Goal: Transaction & Acquisition: Purchase product/service

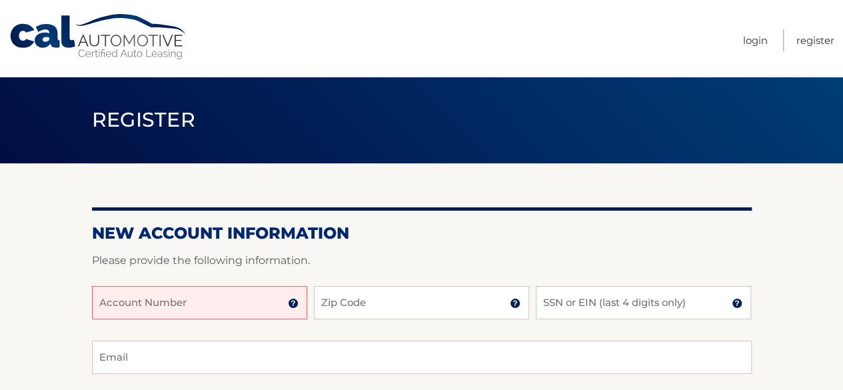
scroll to position [67, 0]
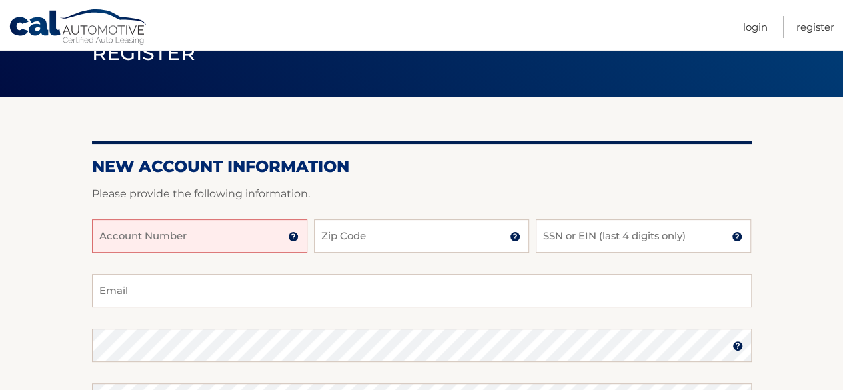
click at [231, 245] on input "Account Number" at bounding box center [199, 235] width 215 height 33
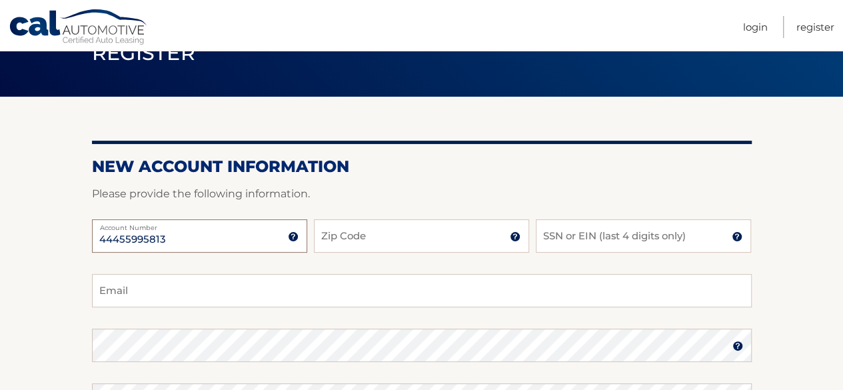
type input "44455995813"
click at [373, 238] on input "Zip Code" at bounding box center [421, 235] width 215 height 33
type input "07712"
type input "jmass@monmouth.edu"
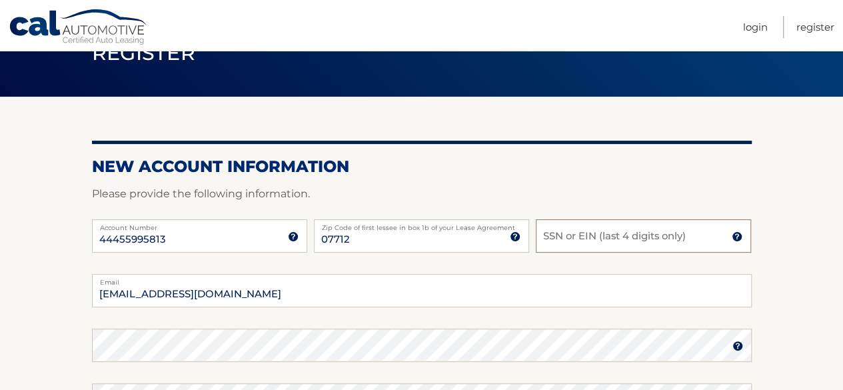
click at [574, 241] on input "SSN or EIN (last 4 digits only)" at bounding box center [643, 235] width 215 height 33
type input "1"
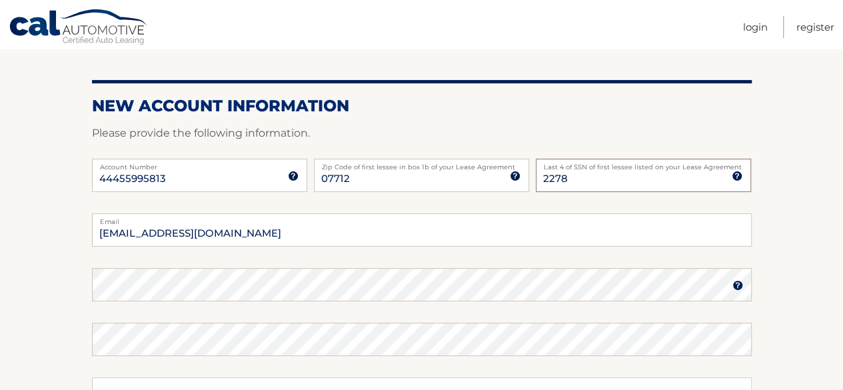
scroll to position [200, 0]
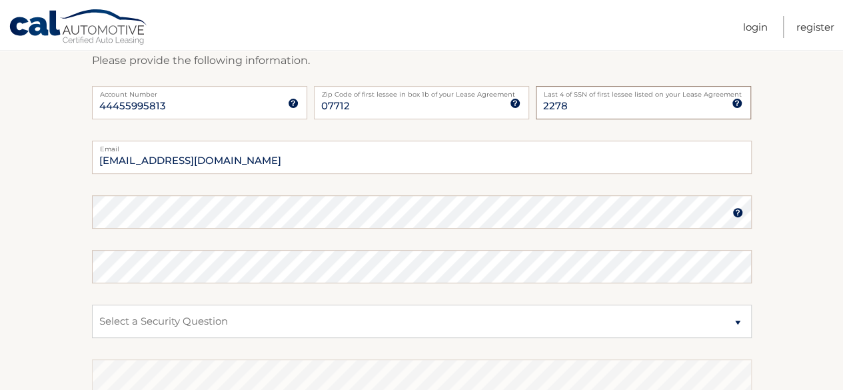
type input "2278"
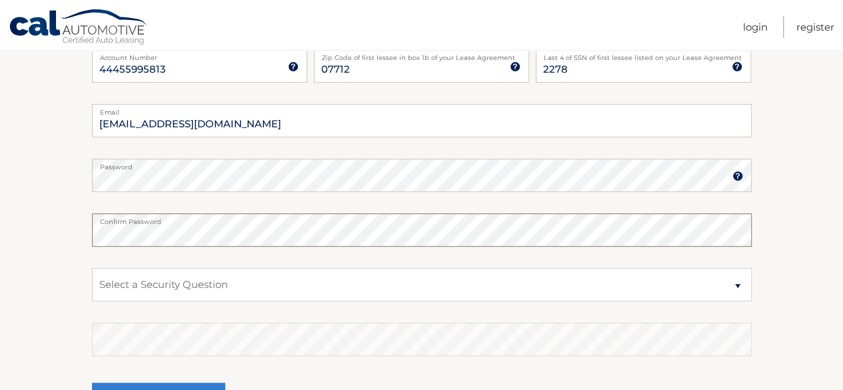
scroll to position [267, 0]
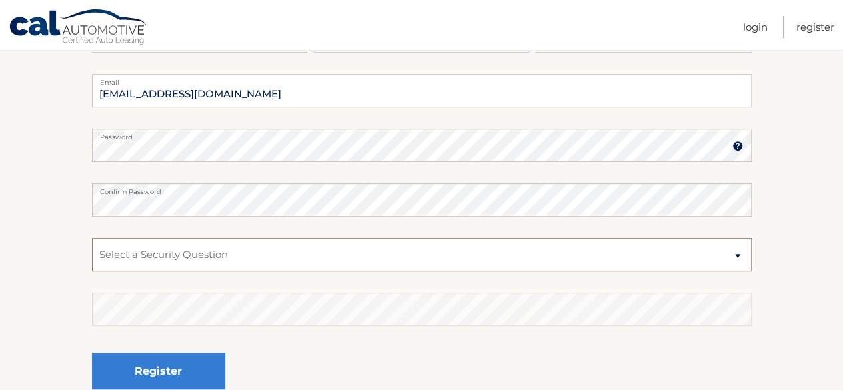
click at [740, 258] on select "Select a Security Question What was the name of your elementary school? What is…" at bounding box center [422, 254] width 660 height 33
select select "1"
click at [92, 238] on select "Select a Security Question What was the name of your elementary school? What is…" at bounding box center [422, 254] width 660 height 33
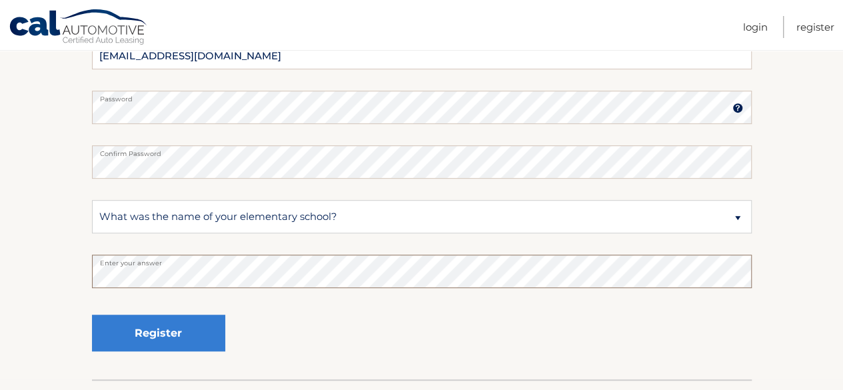
scroll to position [333, 0]
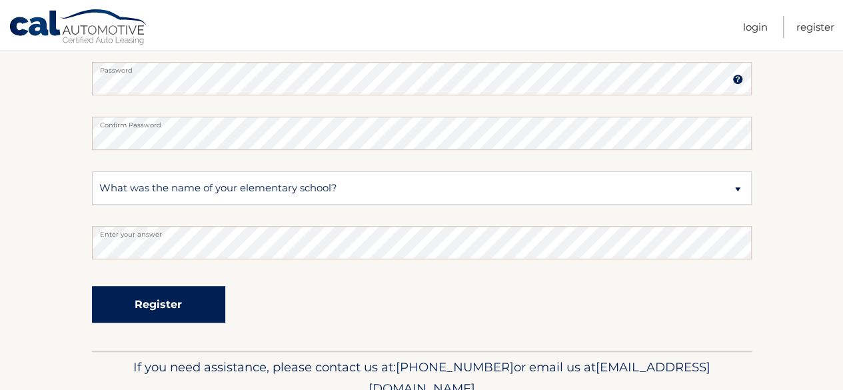
click at [173, 304] on button "Register" at bounding box center [158, 304] width 133 height 37
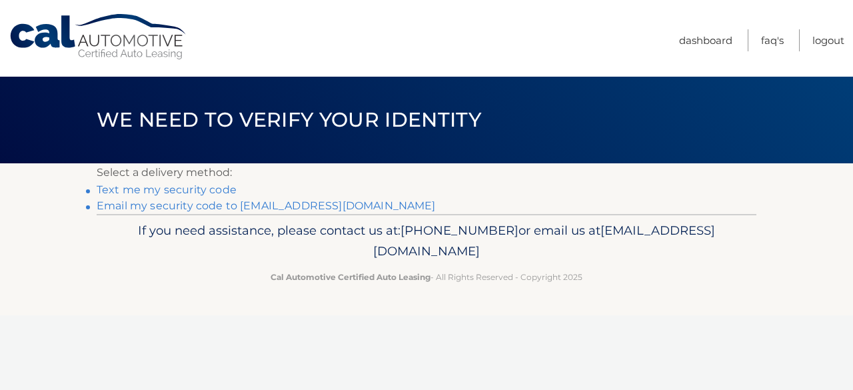
click at [208, 205] on link "Email my security code to [EMAIL_ADDRESS][DOMAIN_NAME]" at bounding box center [266, 205] width 339 height 13
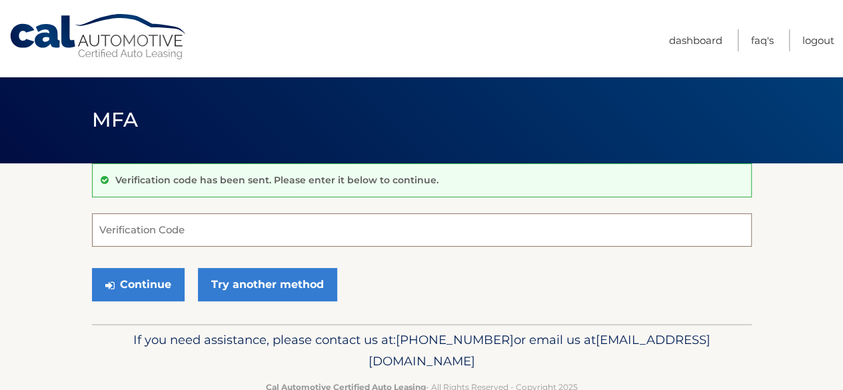
click at [186, 225] on input "Verification Code" at bounding box center [422, 229] width 660 height 33
paste input "315062"
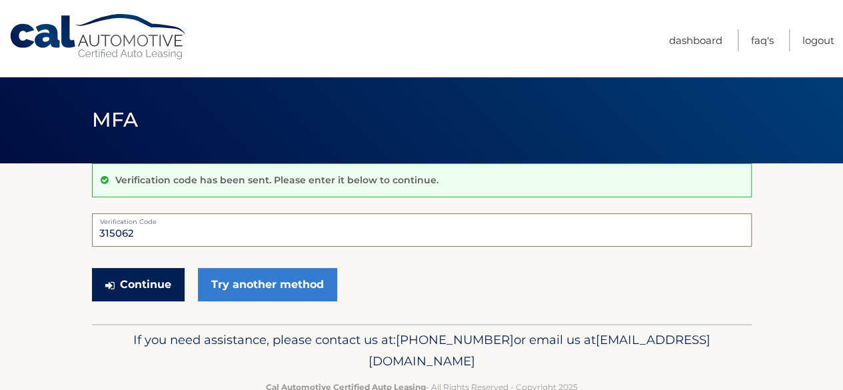
type input "315062"
click at [165, 282] on button "Continue" at bounding box center [138, 284] width 93 height 33
click at [154, 286] on button "Continue" at bounding box center [138, 284] width 93 height 33
drag, startPoint x: 103, startPoint y: 228, endPoint x: 48, endPoint y: 215, distance: 56.1
click at [48, 215] on section "Verification code has been sent. Please enter it below to continue. 315062 Veri…" at bounding box center [421, 243] width 843 height 161
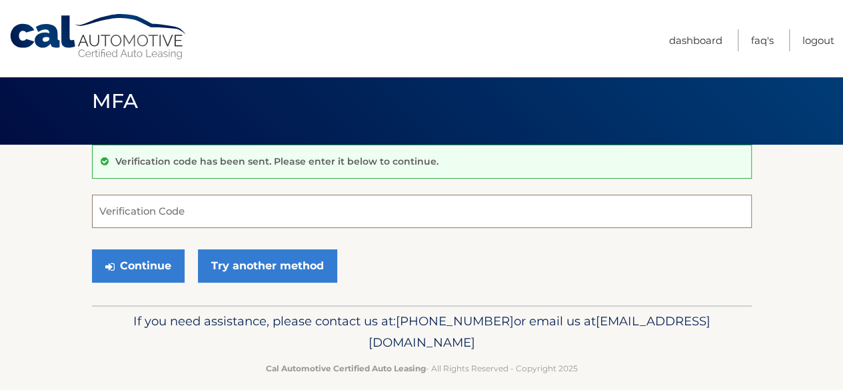
scroll to position [34, 0]
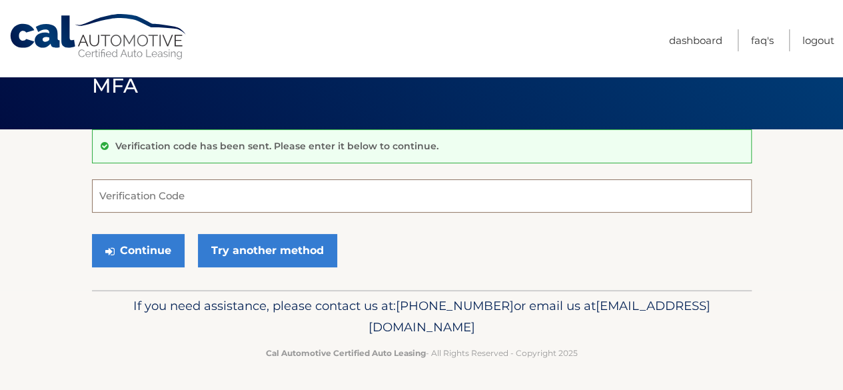
click at [103, 194] on input "Verification Code" at bounding box center [422, 195] width 660 height 33
paste input "315062"
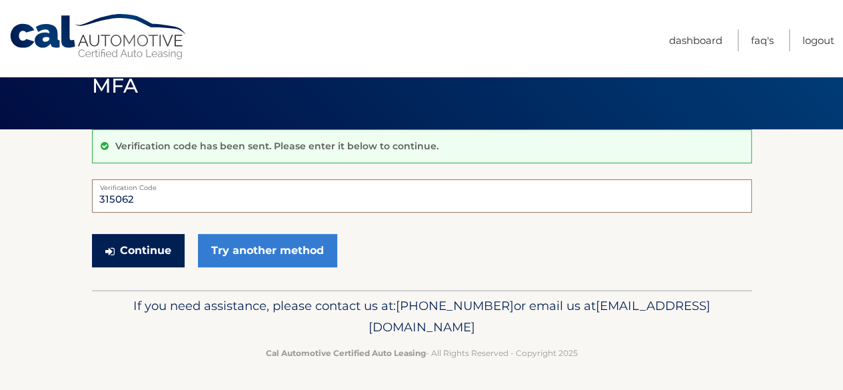
type input "315062"
click at [155, 254] on button "Continue" at bounding box center [138, 250] width 93 height 33
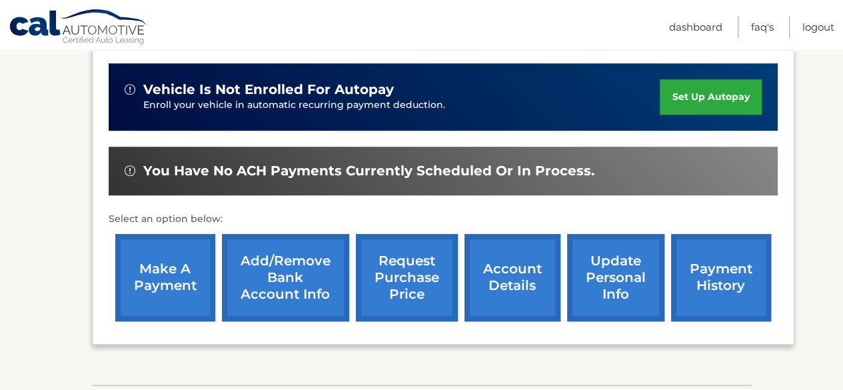
scroll to position [400, 0]
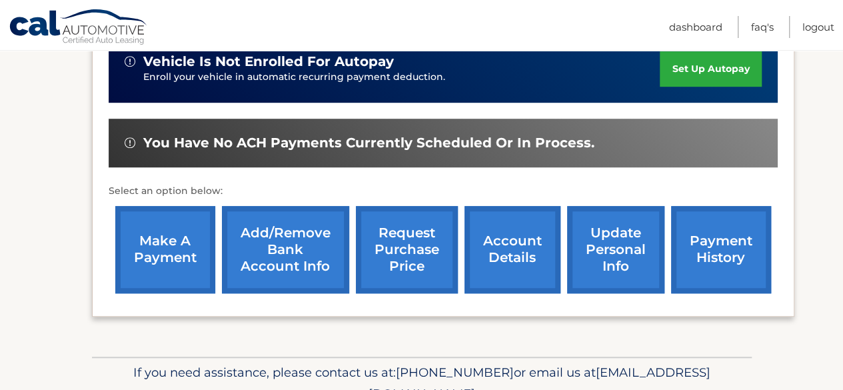
click at [156, 267] on link "make a payment" at bounding box center [165, 249] width 100 height 87
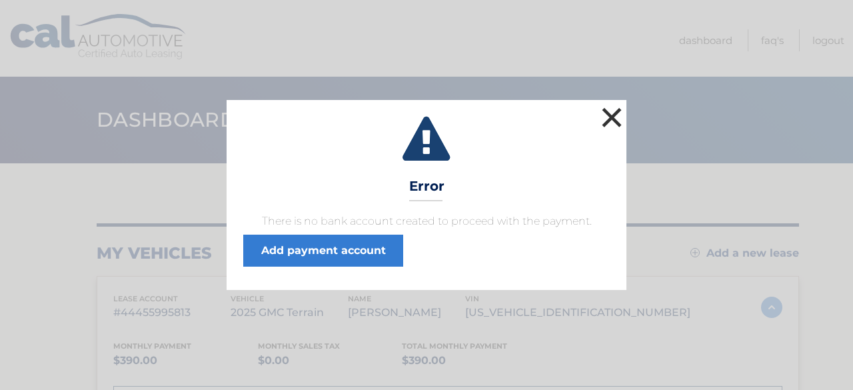
click at [605, 109] on button "×" at bounding box center [611, 117] width 27 height 27
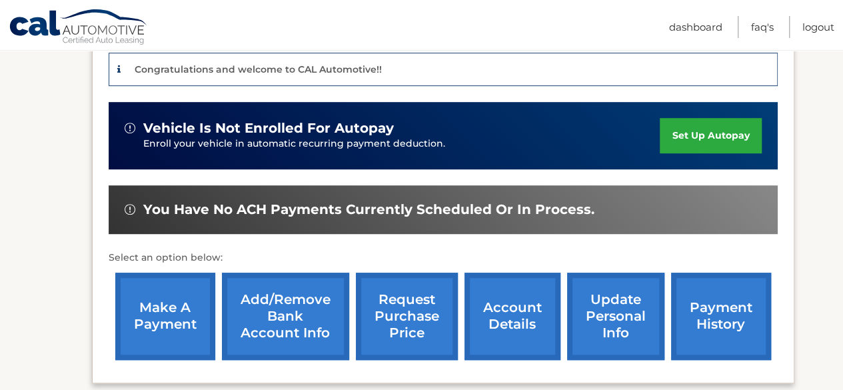
scroll to position [400, 0]
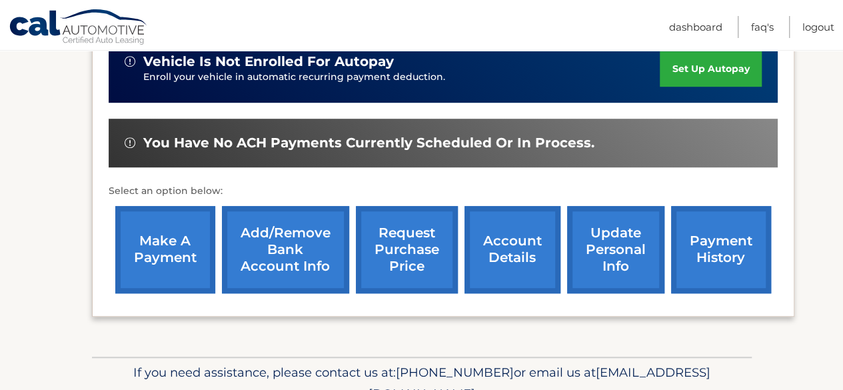
click at [286, 247] on link "Add/Remove bank account info" at bounding box center [285, 249] width 127 height 87
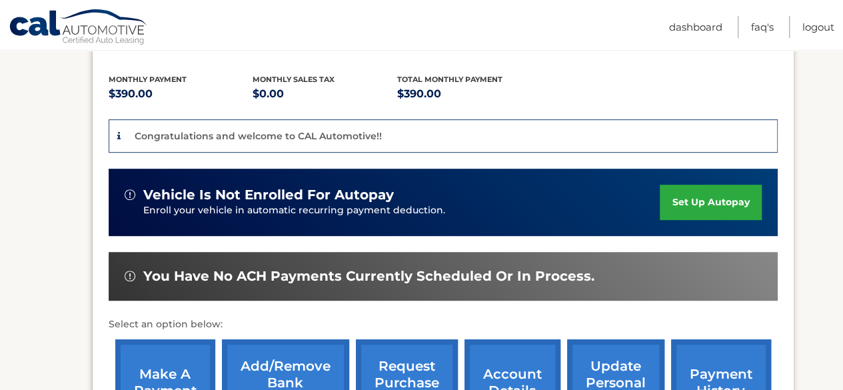
click at [690, 209] on link "set up autopay" at bounding box center [710, 202] width 101 height 35
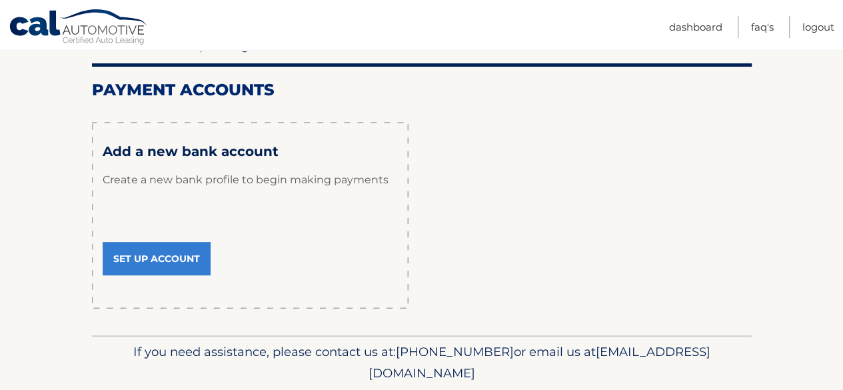
scroll to position [127, 0]
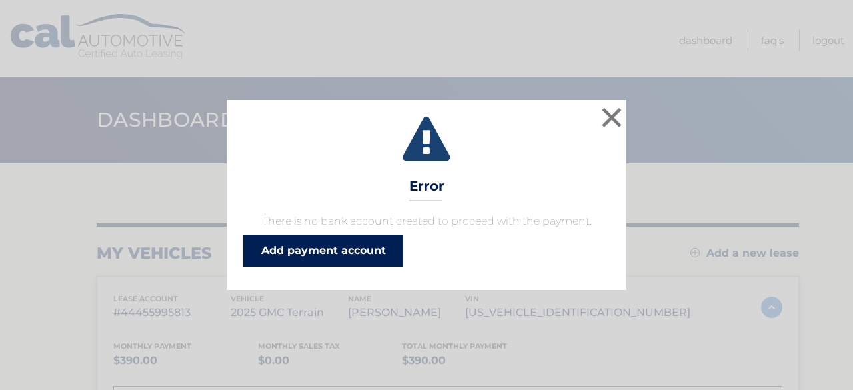
click at [357, 251] on link "Add payment account" at bounding box center [323, 251] width 160 height 32
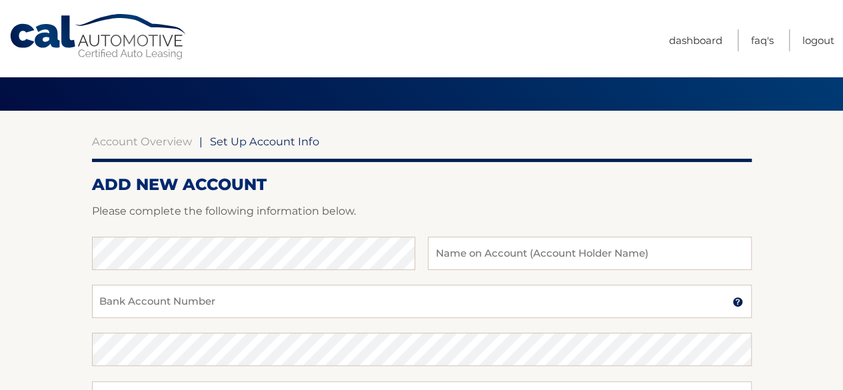
scroll to position [133, 0]
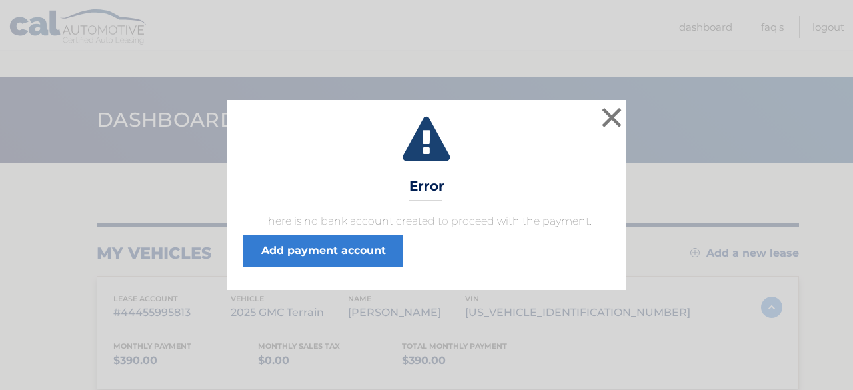
scroll to position [172, 0]
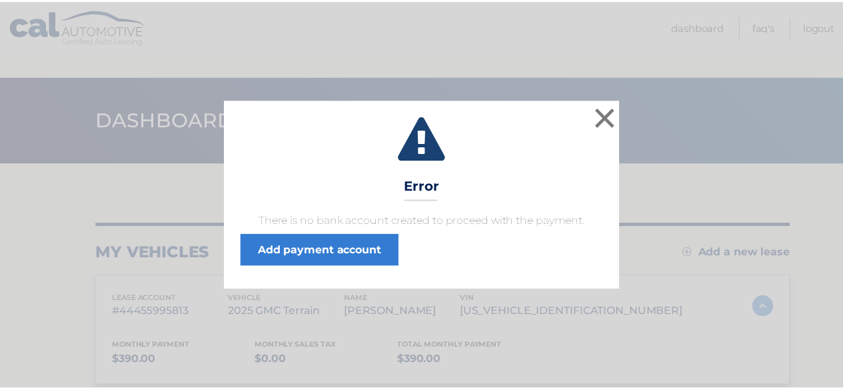
scroll to position [93, 0]
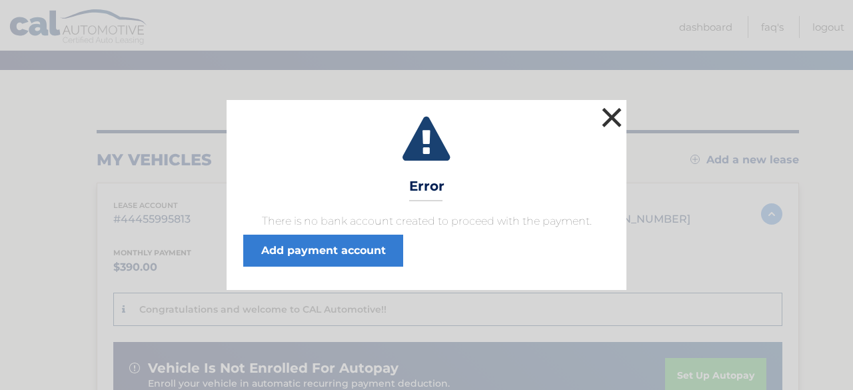
click at [598, 113] on button "×" at bounding box center [611, 117] width 27 height 27
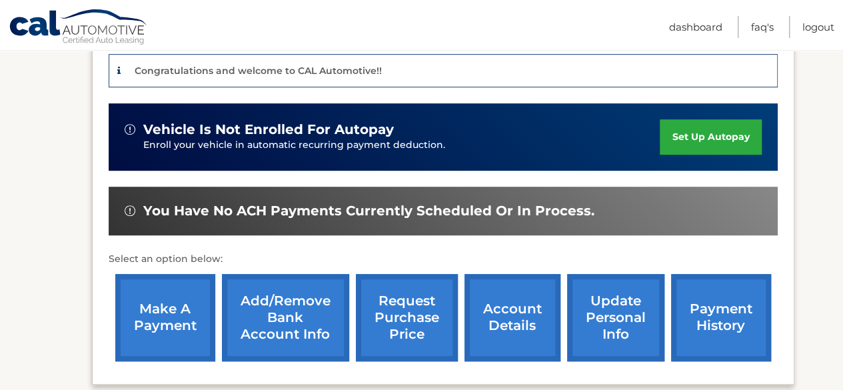
scroll to position [399, 0]
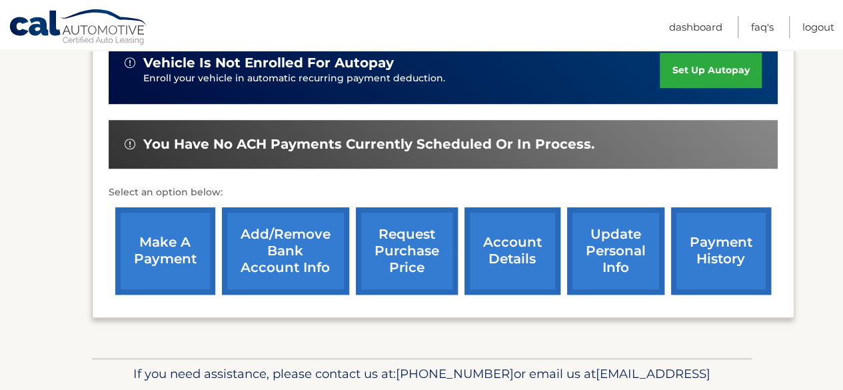
click at [265, 248] on link "Add/Remove bank account info" at bounding box center [285, 250] width 127 height 87
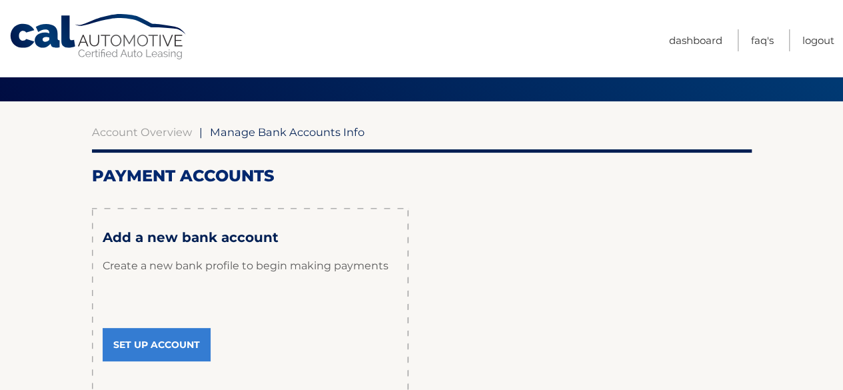
scroll to position [133, 0]
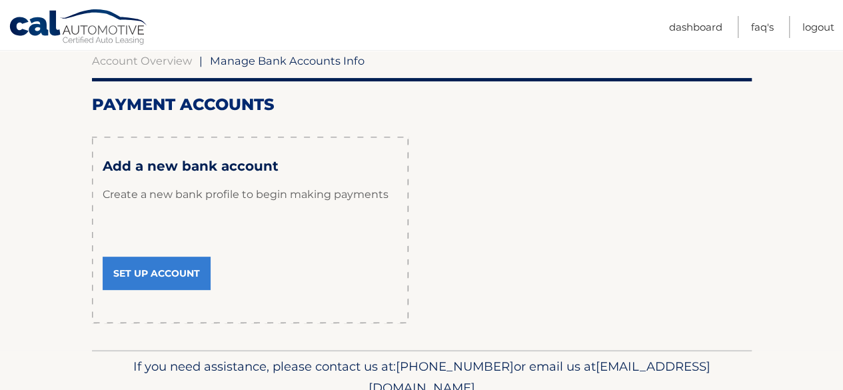
click at [191, 271] on link "Set Up Account" at bounding box center [157, 273] width 108 height 33
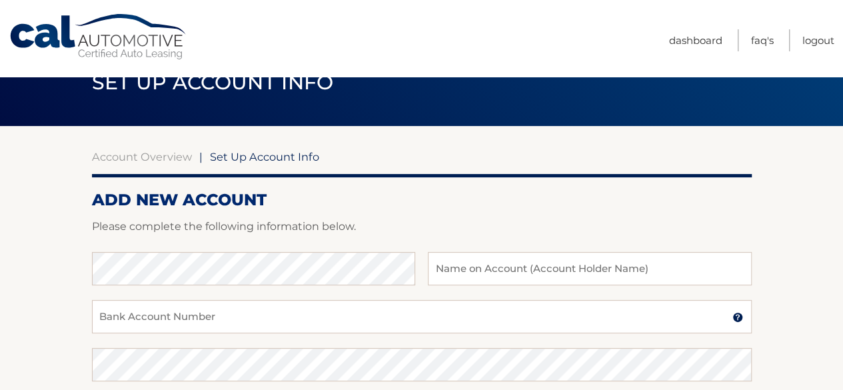
scroll to position [67, 0]
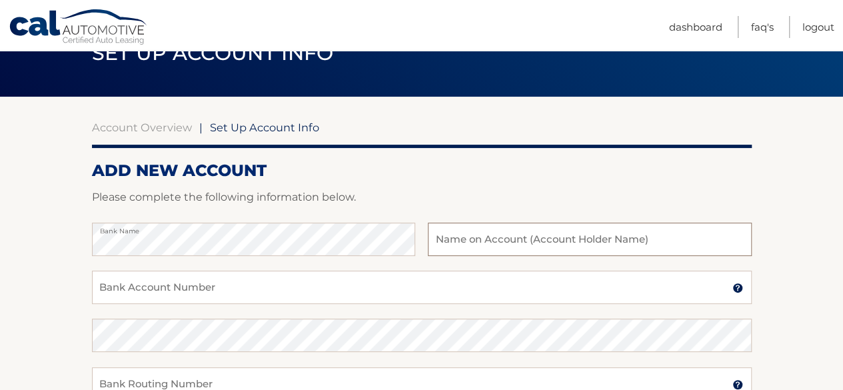
click at [520, 241] on input "text" at bounding box center [589, 239] width 323 height 33
type input "[PERSON_NAME]"
click at [383, 290] on input "Bank Account Number" at bounding box center [422, 287] width 660 height 33
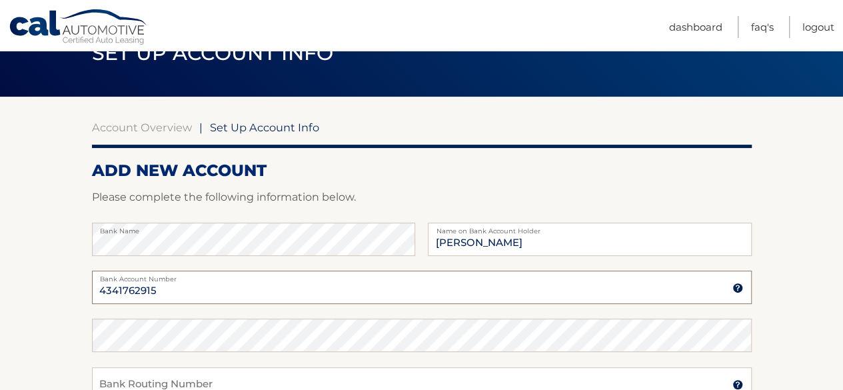
scroll to position [133, 0]
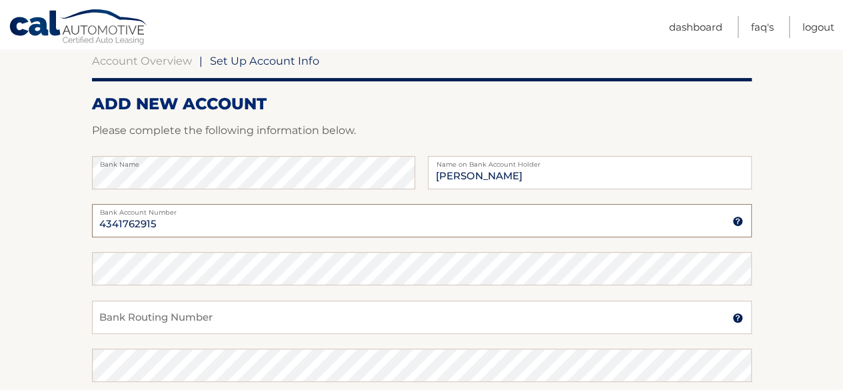
type input "4341762915"
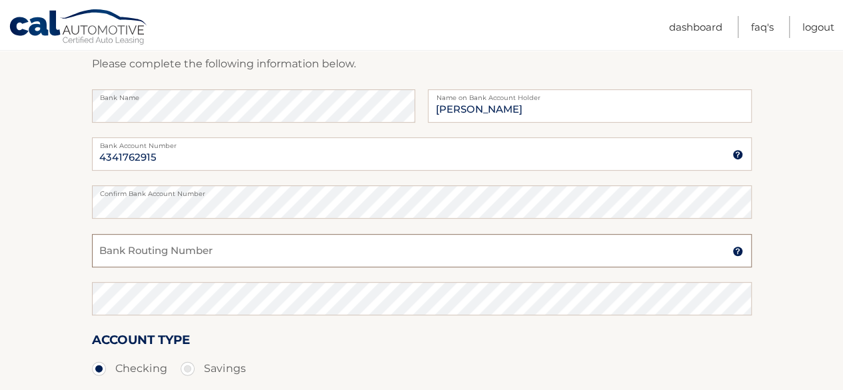
click at [277, 250] on input "Bank Routing Number" at bounding box center [422, 250] width 660 height 33
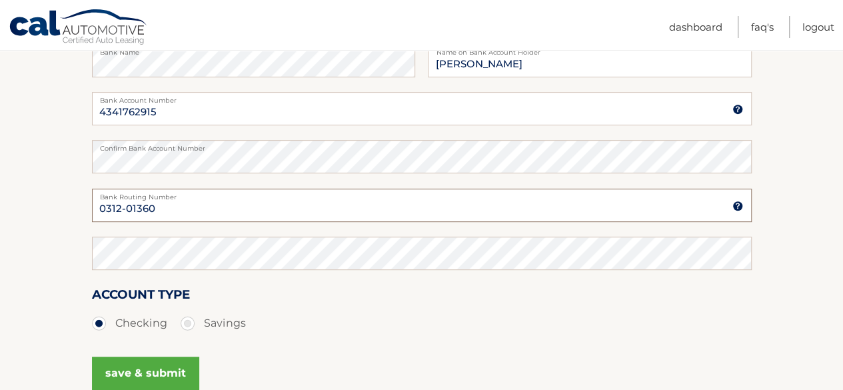
scroll to position [267, 0]
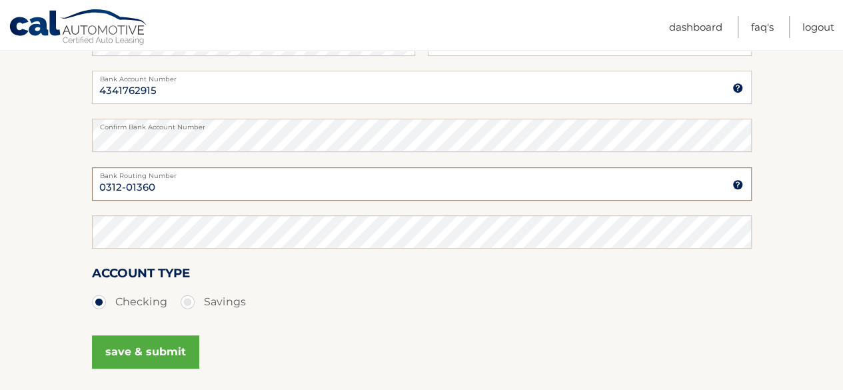
type input "0312-01360"
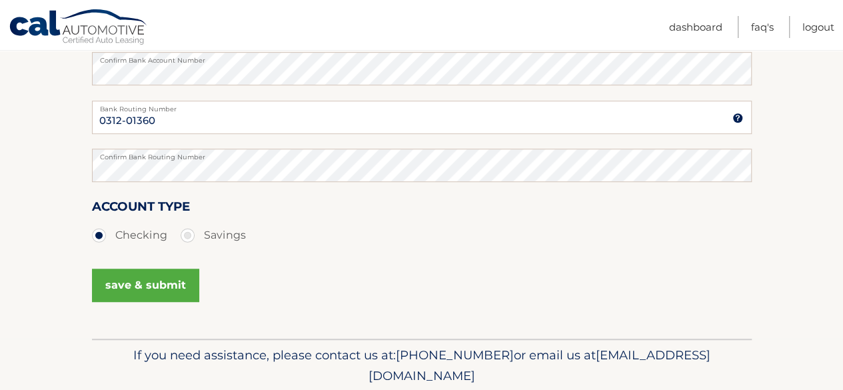
click at [171, 286] on button "save & submit" at bounding box center [145, 285] width 107 height 33
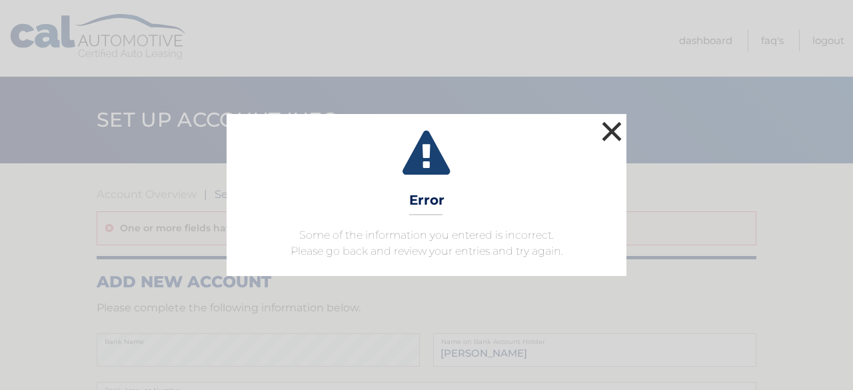
click at [612, 136] on button "×" at bounding box center [611, 131] width 27 height 27
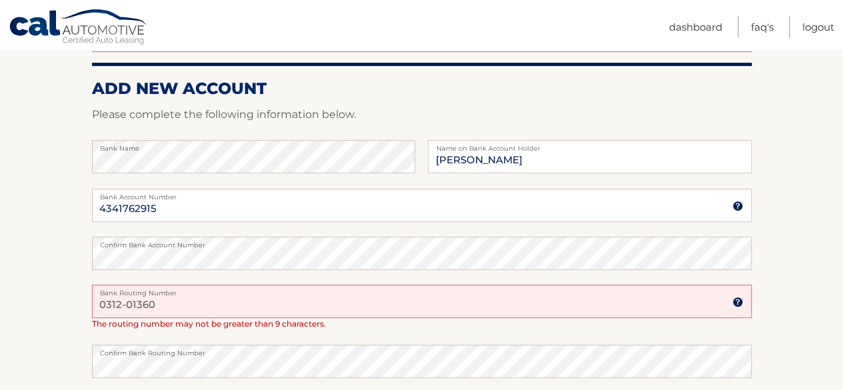
scroll to position [267, 0]
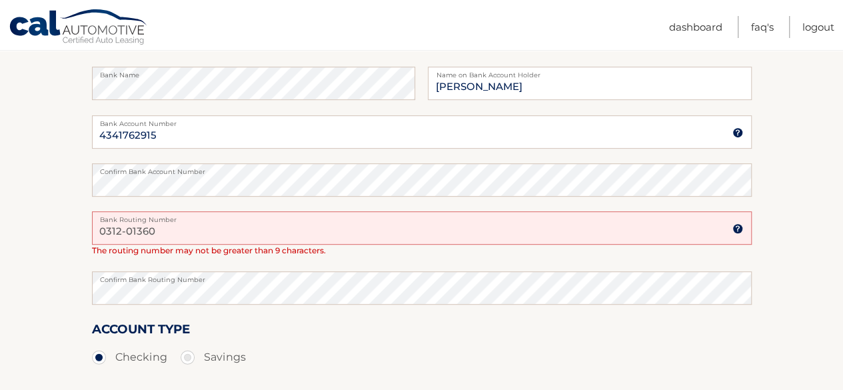
click at [127, 231] on input "0312-01360" at bounding box center [422, 227] width 660 height 33
type input "031201360"
click at [185, 222] on input "031201360" at bounding box center [422, 227] width 660 height 33
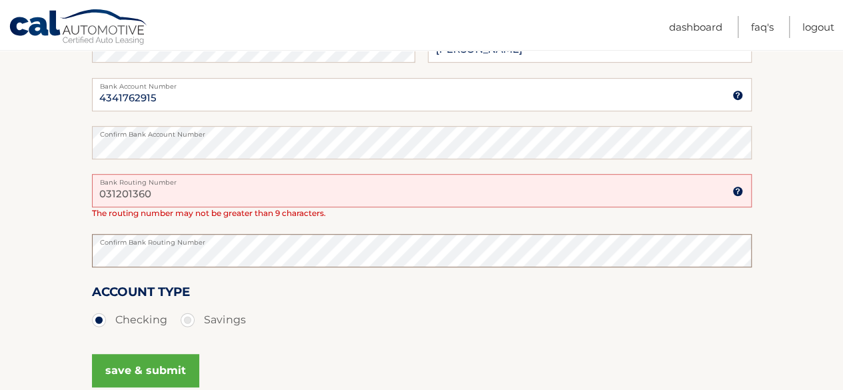
scroll to position [333, 0]
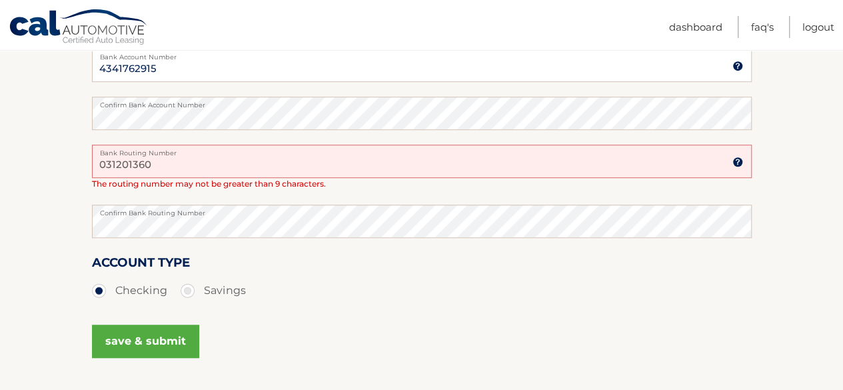
click at [155, 341] on button "save & submit" at bounding box center [145, 341] width 107 height 33
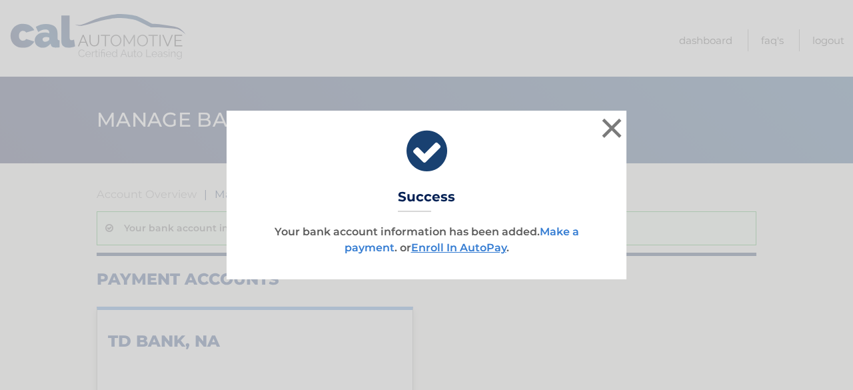
click at [567, 234] on link "Make a payment" at bounding box center [462, 239] width 235 height 29
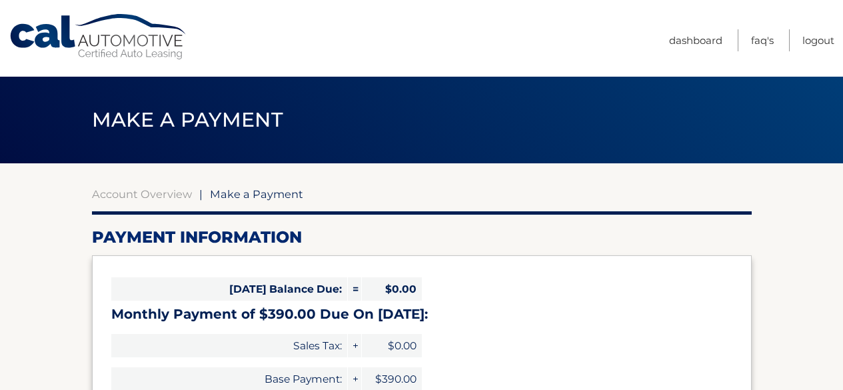
select select "MWVmMDMxYWEtMjhjZi00MGNmLWJjYjgtZjVmNzlhZjg1MTgw"
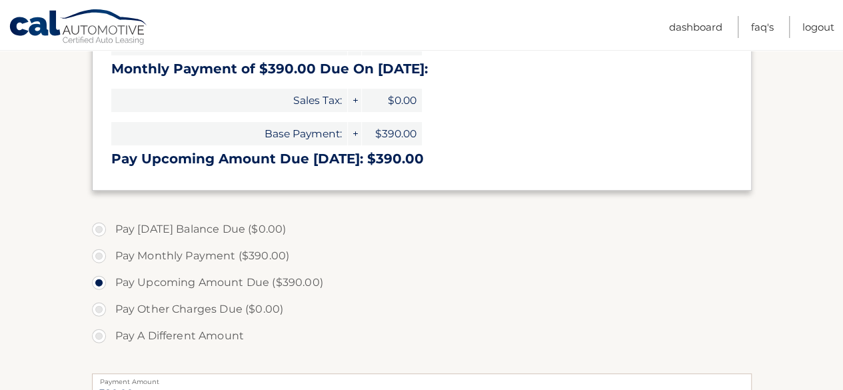
scroll to position [267, 0]
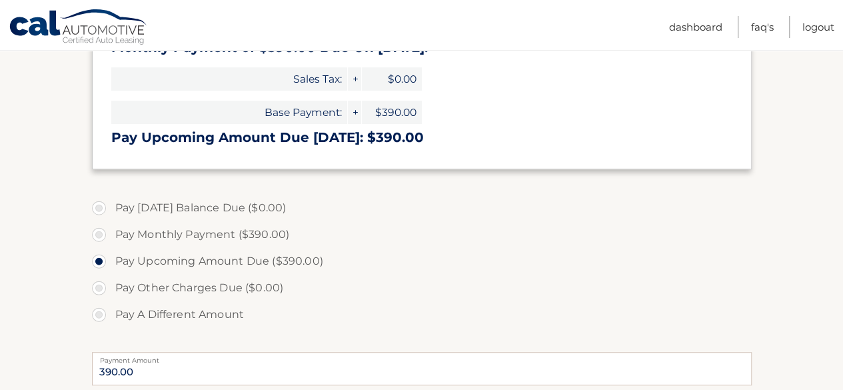
click at [103, 235] on label "Pay Monthly Payment ($390.00)" at bounding box center [422, 234] width 660 height 27
click at [103, 235] on input "Pay Monthly Payment ($390.00)" at bounding box center [103, 231] width 13 height 21
radio input "true"
click at [100, 262] on label "Pay Upcoming Amount Due ($390.00)" at bounding box center [422, 261] width 660 height 27
click at [100, 262] on input "Pay Upcoming Amount Due ($390.00)" at bounding box center [103, 258] width 13 height 21
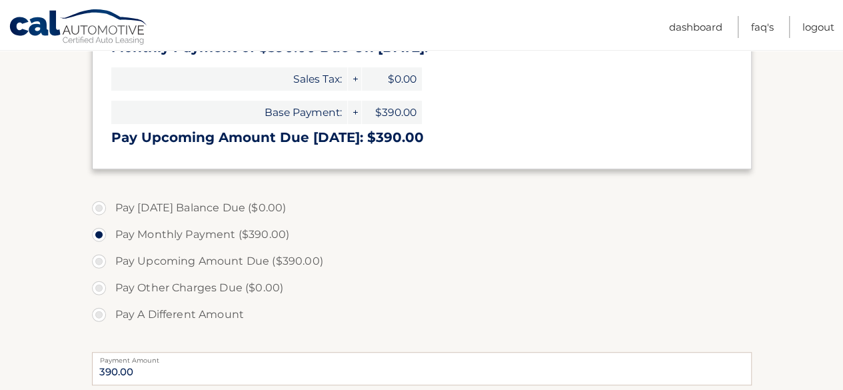
radio input "true"
click at [103, 233] on label "Pay Monthly Payment ($390.00)" at bounding box center [422, 234] width 660 height 27
click at [103, 233] on input "Pay Monthly Payment ($390.00)" at bounding box center [103, 231] width 13 height 21
radio input "true"
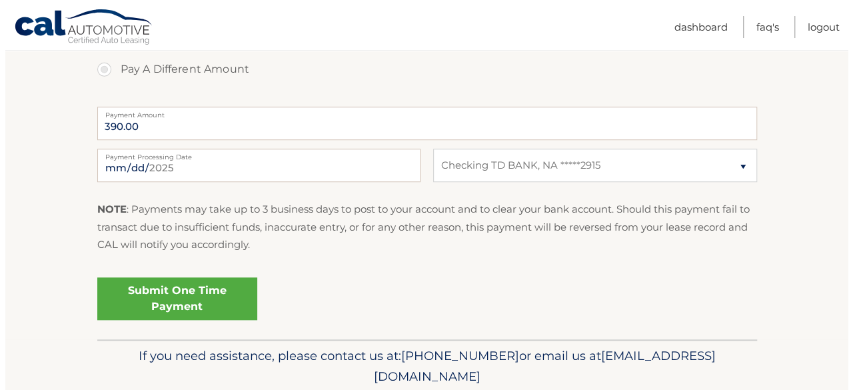
scroll to position [533, 0]
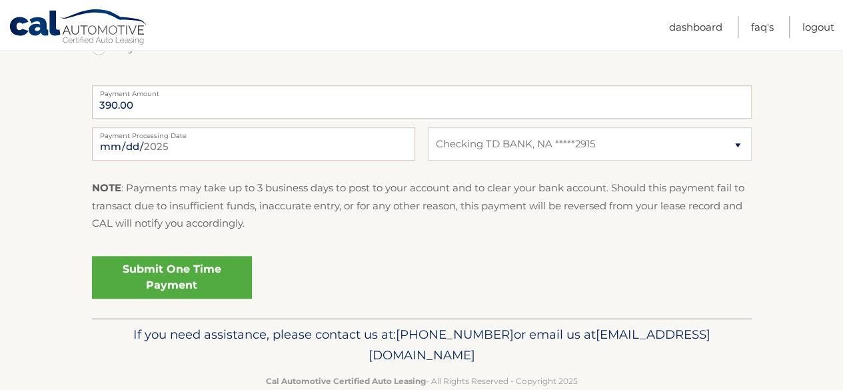
click at [177, 281] on link "Submit One Time Payment" at bounding box center [172, 277] width 160 height 43
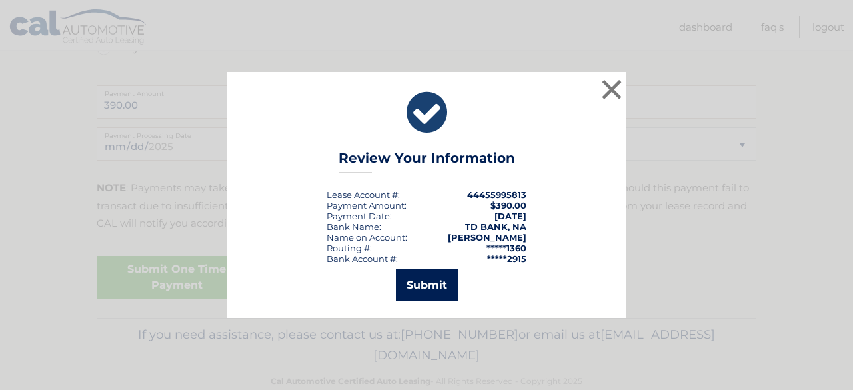
click at [415, 283] on button "Submit" at bounding box center [427, 285] width 62 height 32
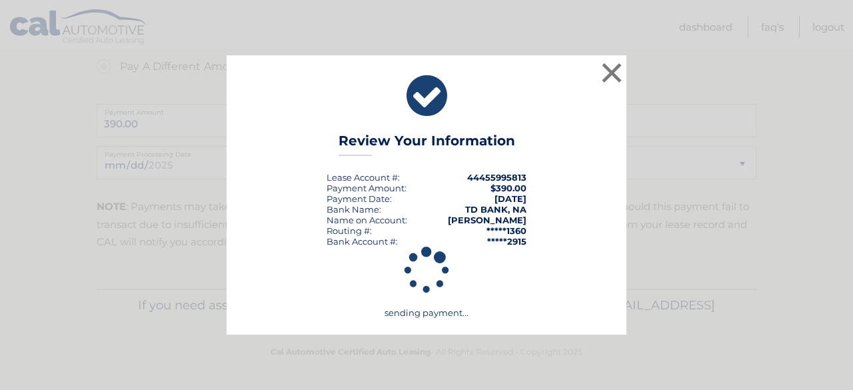
scroll to position [513, 0]
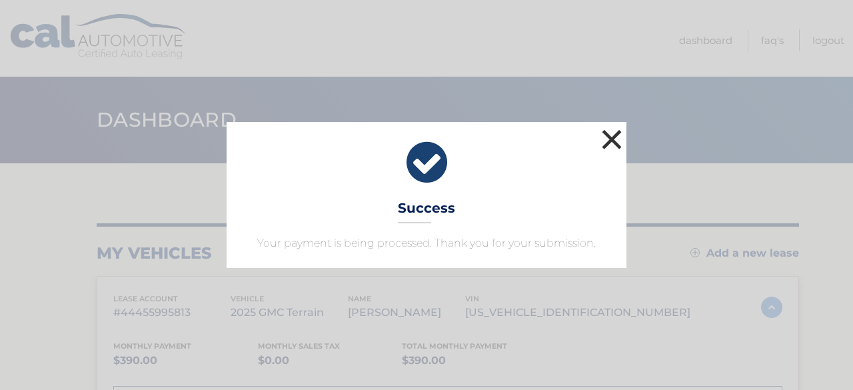
click at [609, 135] on button "×" at bounding box center [611, 139] width 27 height 27
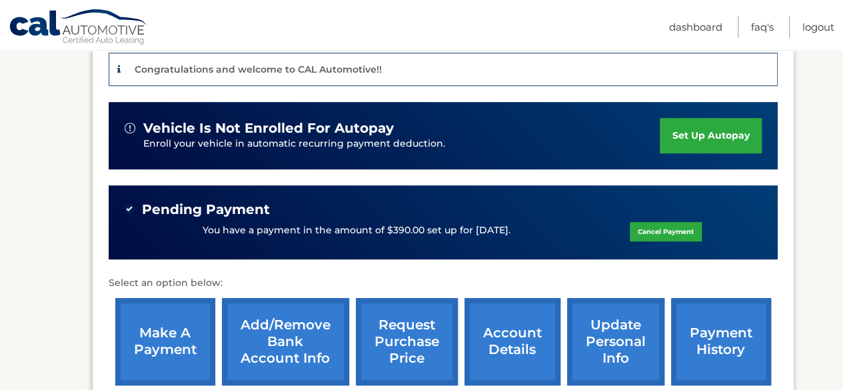
scroll to position [133, 0]
